Goal: Navigation & Orientation: Find specific page/section

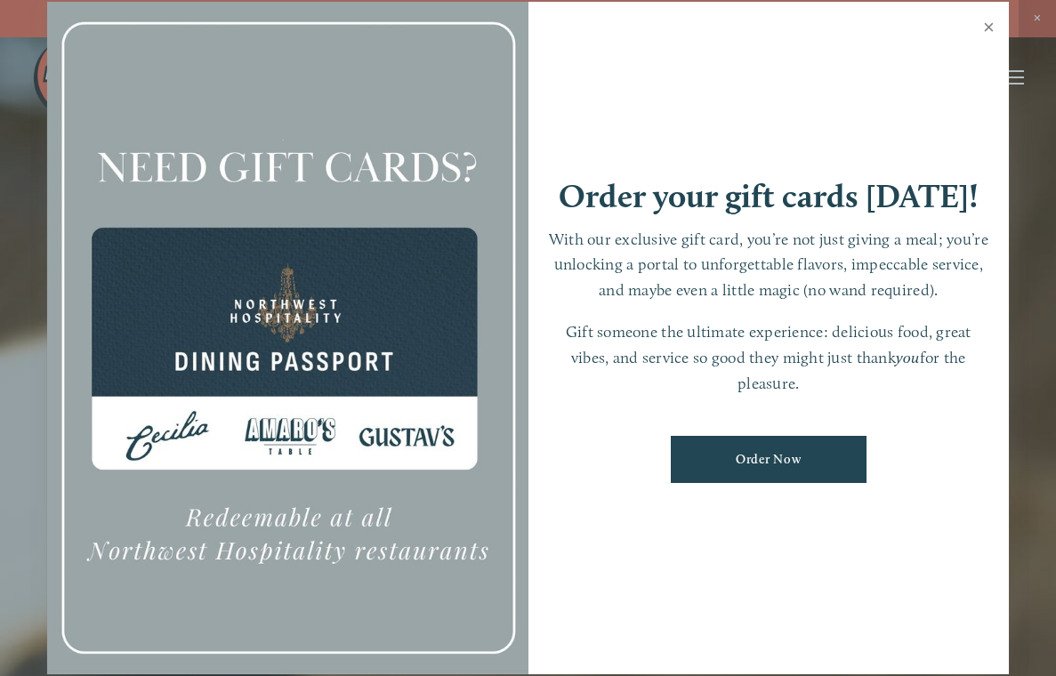
click at [991, 28] on link "Close" at bounding box center [988, 29] width 35 height 50
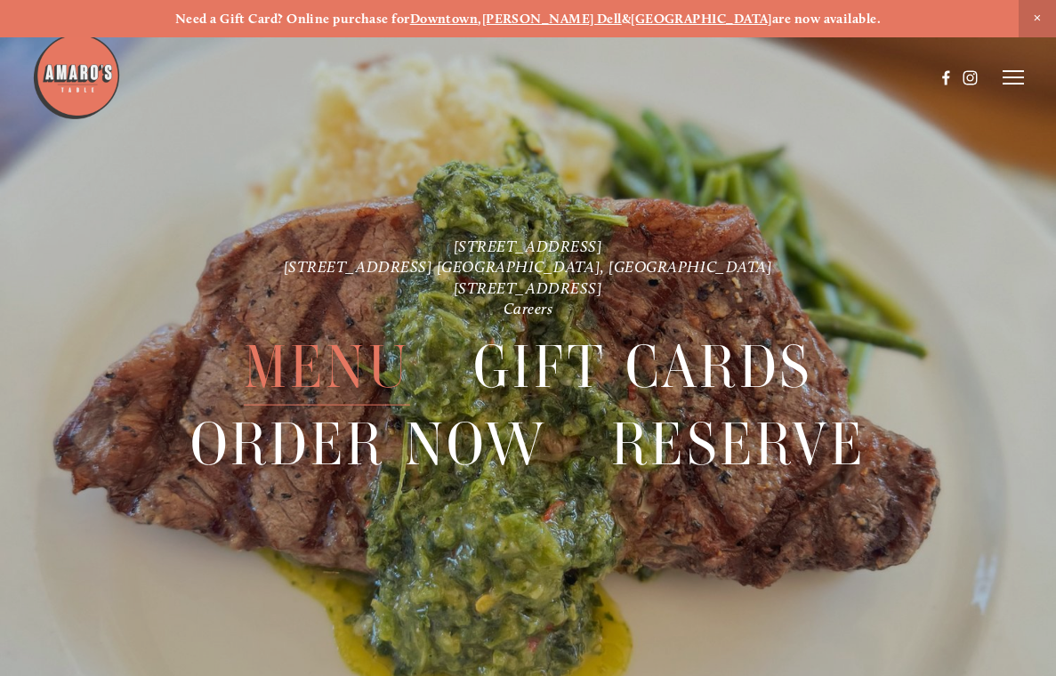
click at [296, 369] on span "Menu" at bounding box center [327, 367] width 166 height 77
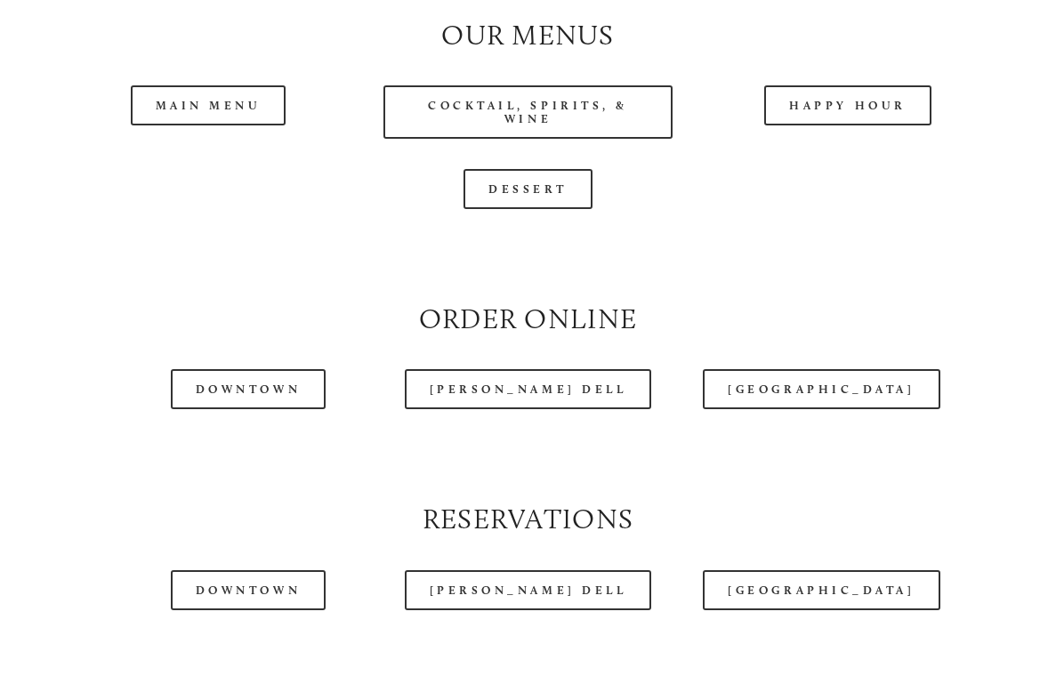
scroll to position [1690, 0]
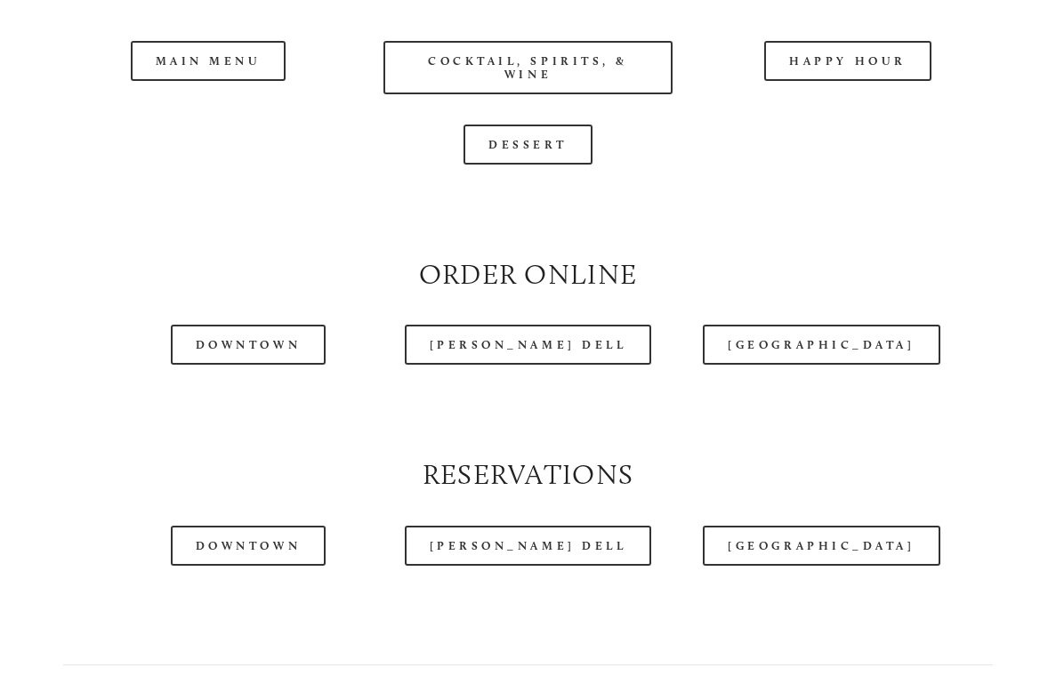
click at [221, 103] on header "Menu Order Now Visit Gallery 0" at bounding box center [528, 33] width 993 height 155
click at [206, 97] on header "Menu Order Now Visit Gallery 0" at bounding box center [528, 33] width 993 height 155
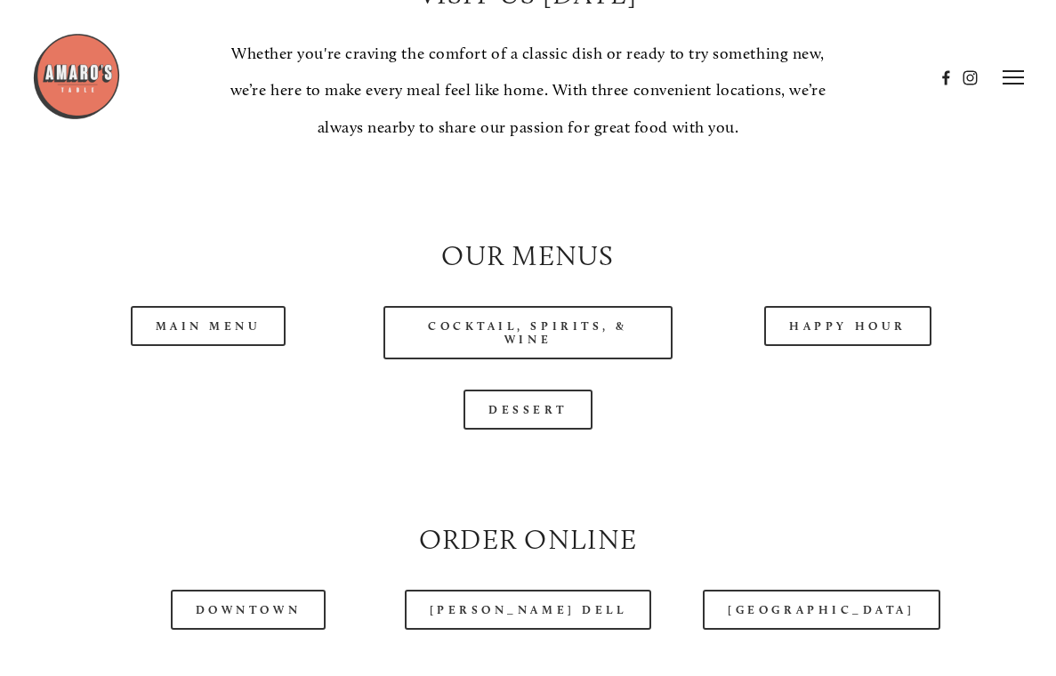
scroll to position [1423, 0]
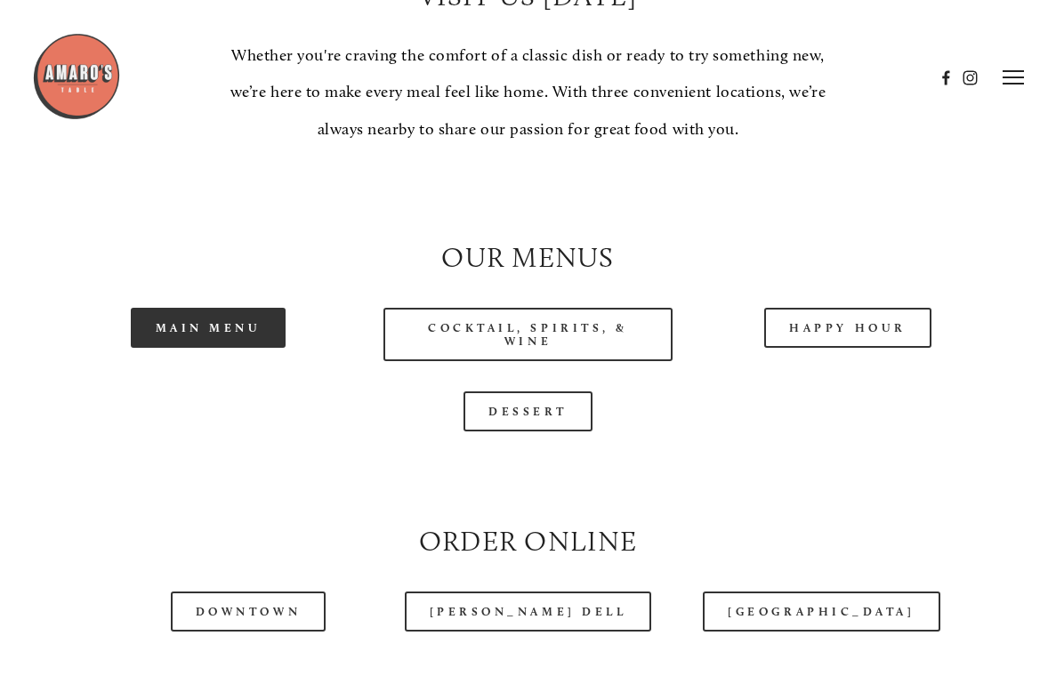
click at [257, 348] on link "Main Menu" at bounding box center [209, 328] width 156 height 40
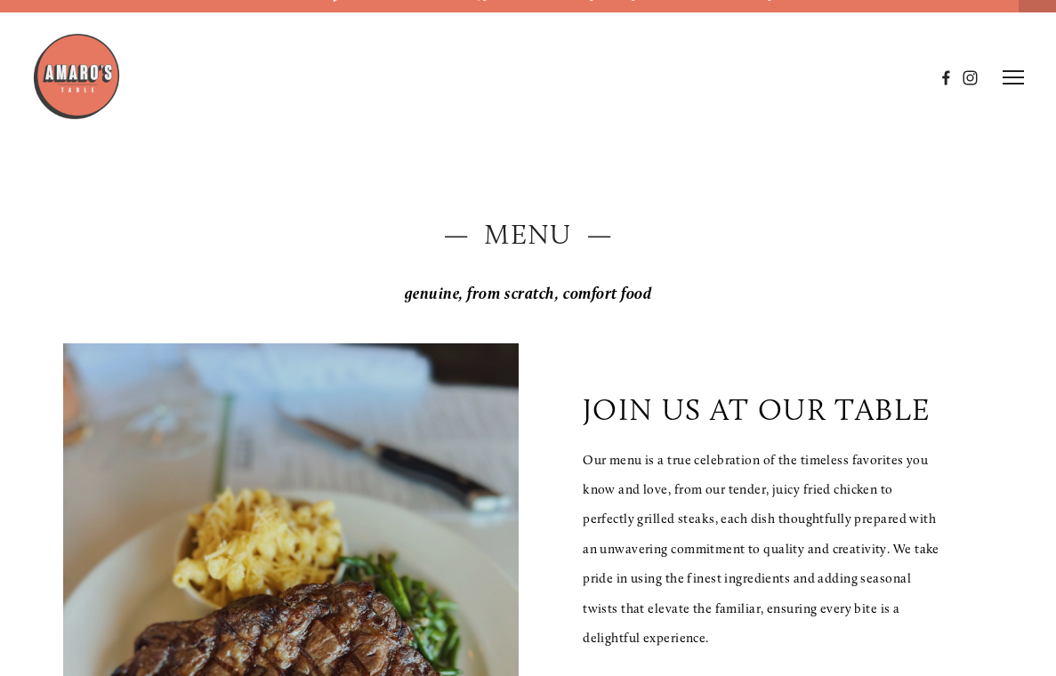
scroll to position [0, 0]
